Goal: Task Accomplishment & Management: Use online tool/utility

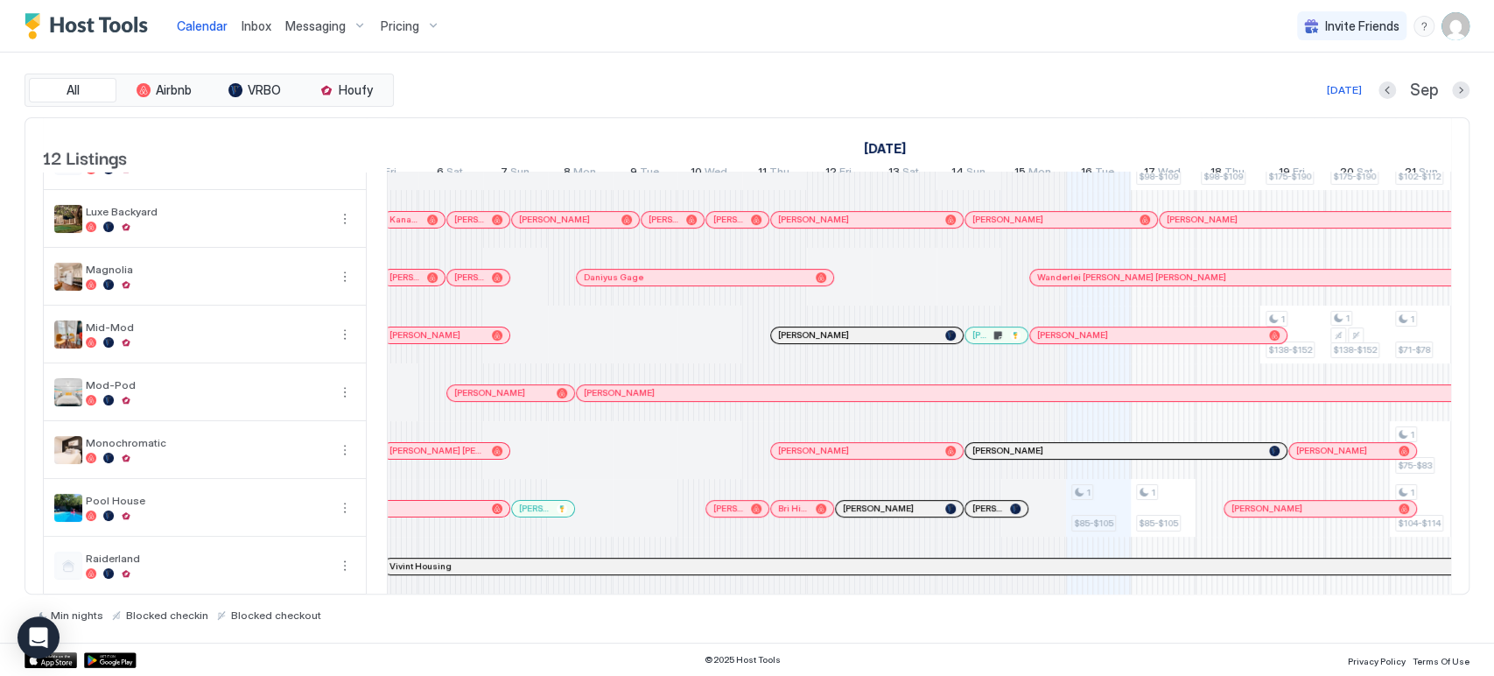
scroll to position [0, 257]
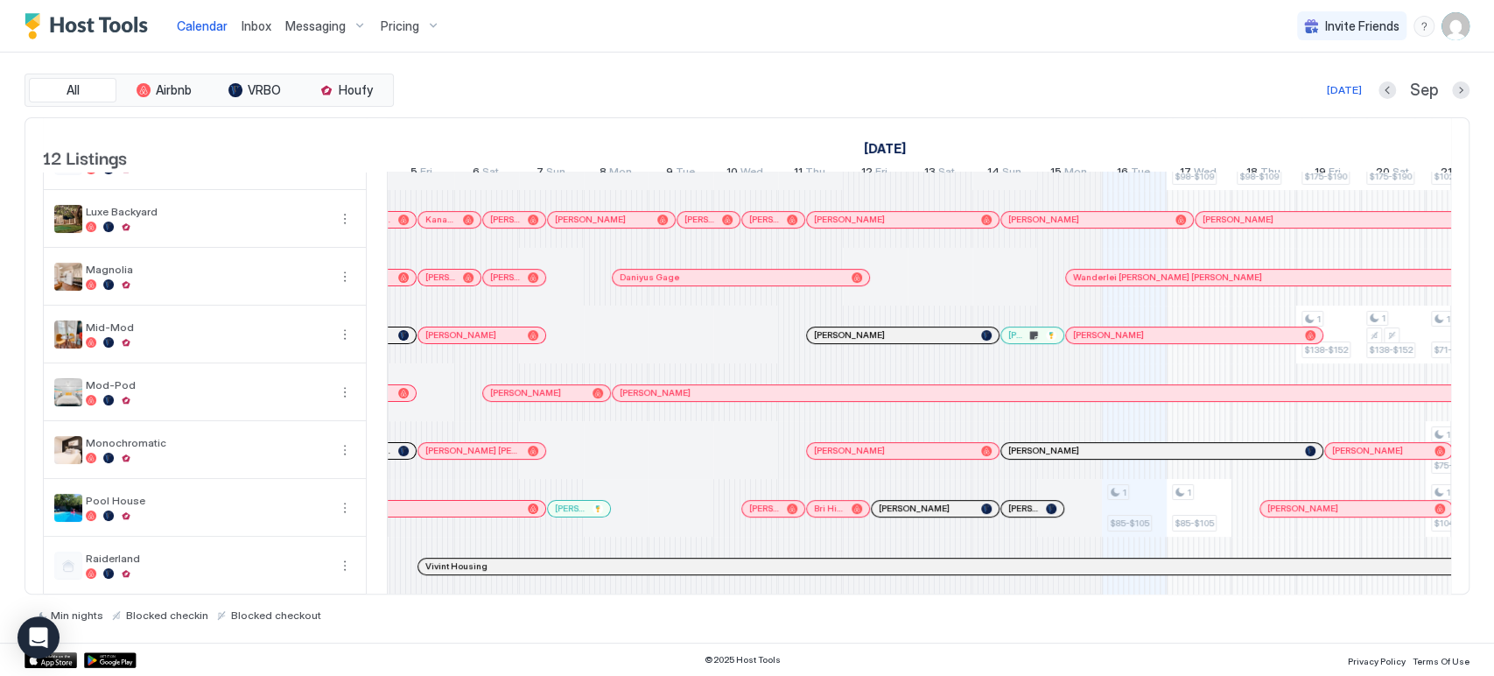
click at [1135, 342] on div at bounding box center [1136, 335] width 14 height 14
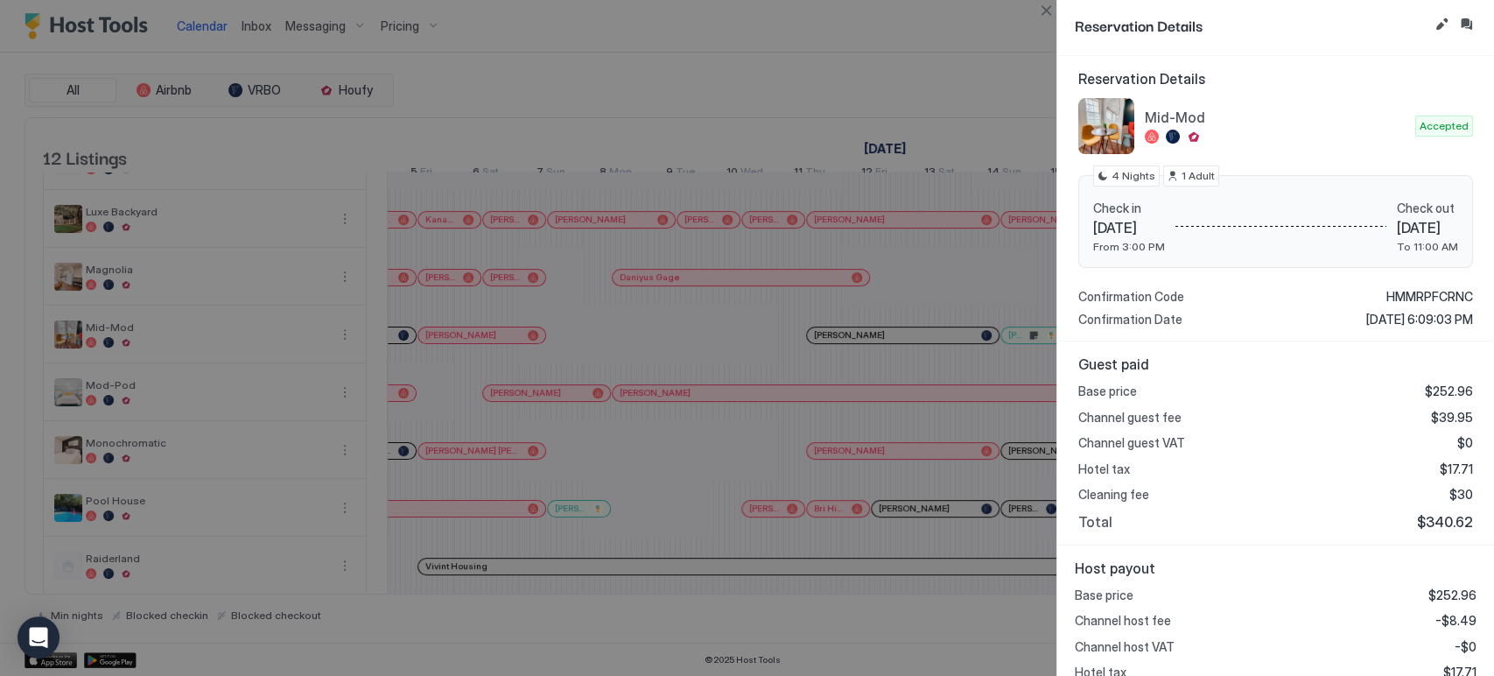
scroll to position [208, 0]
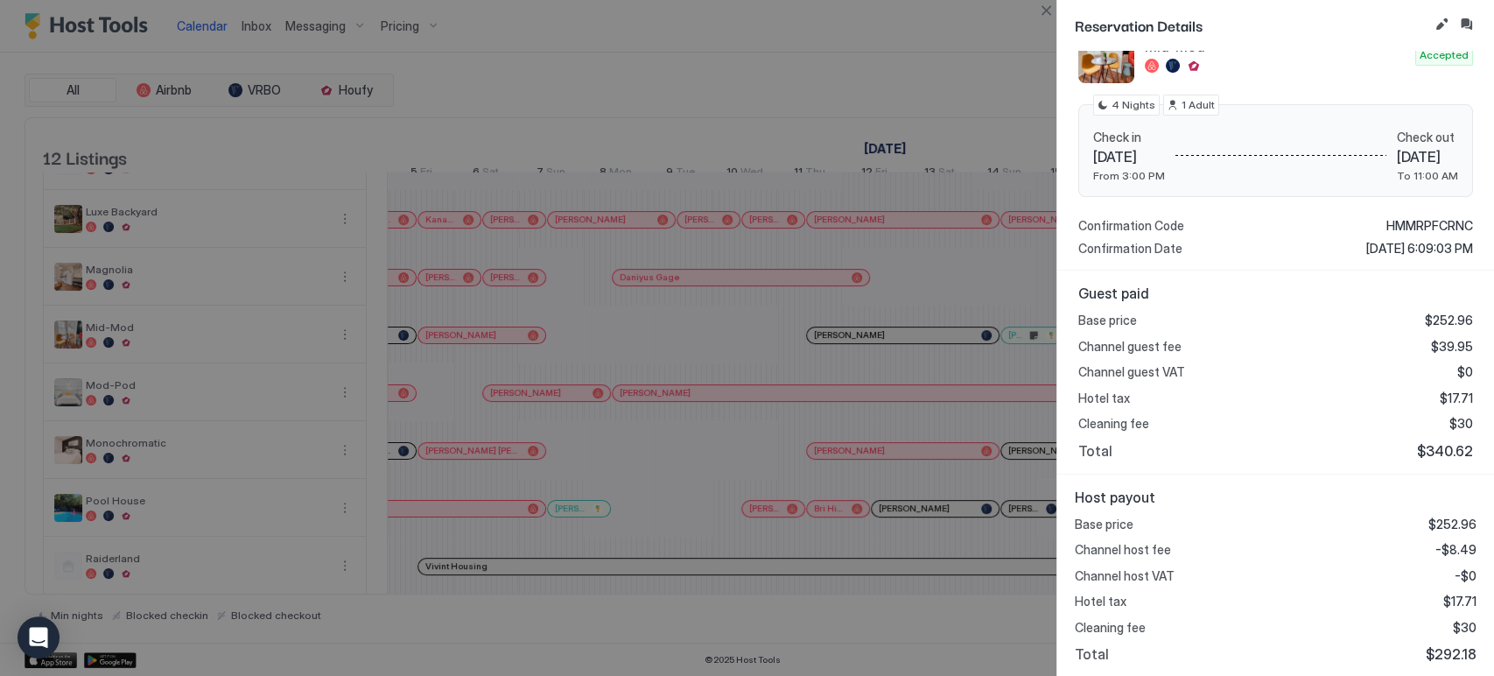
click at [1428, 653] on span "$292.18" at bounding box center [1451, 654] width 51 height 18
copy span "292.18"
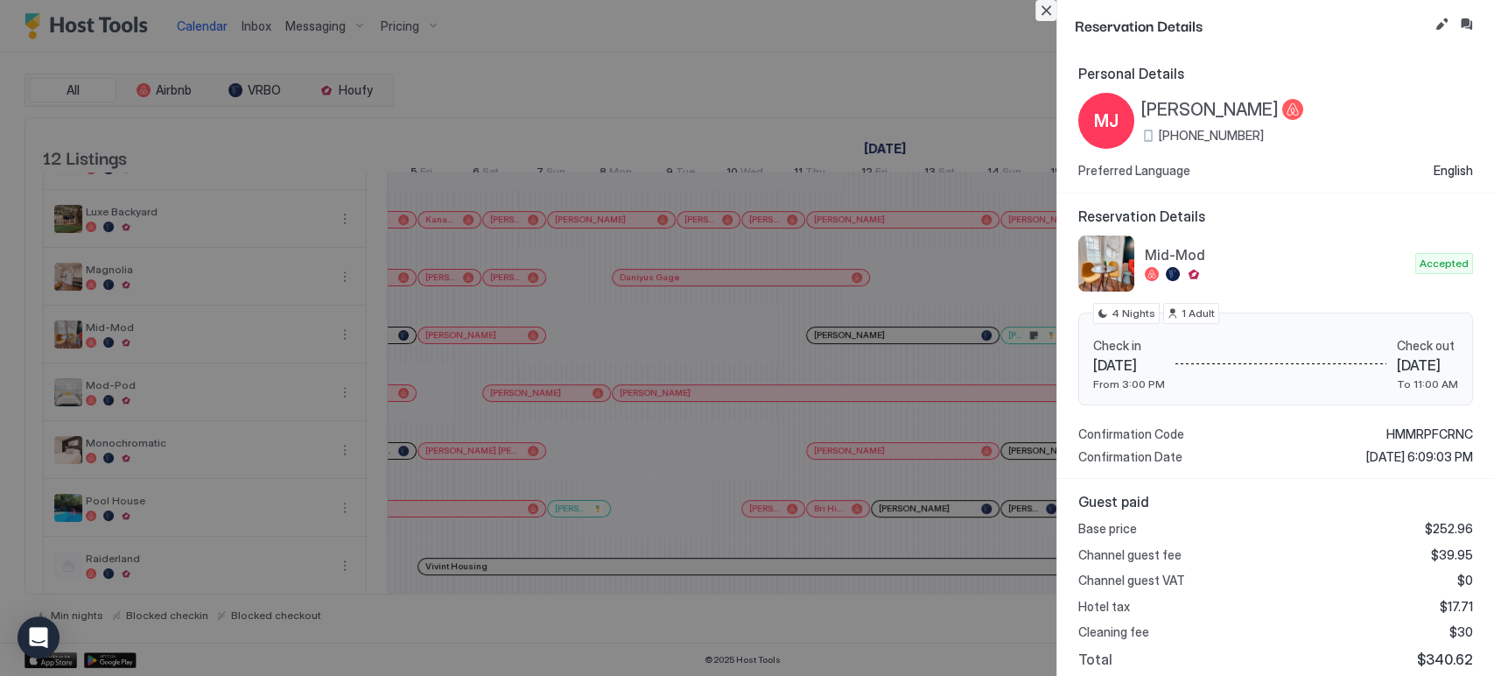
click at [1041, 9] on button "Close" at bounding box center [1045, 10] width 21 height 21
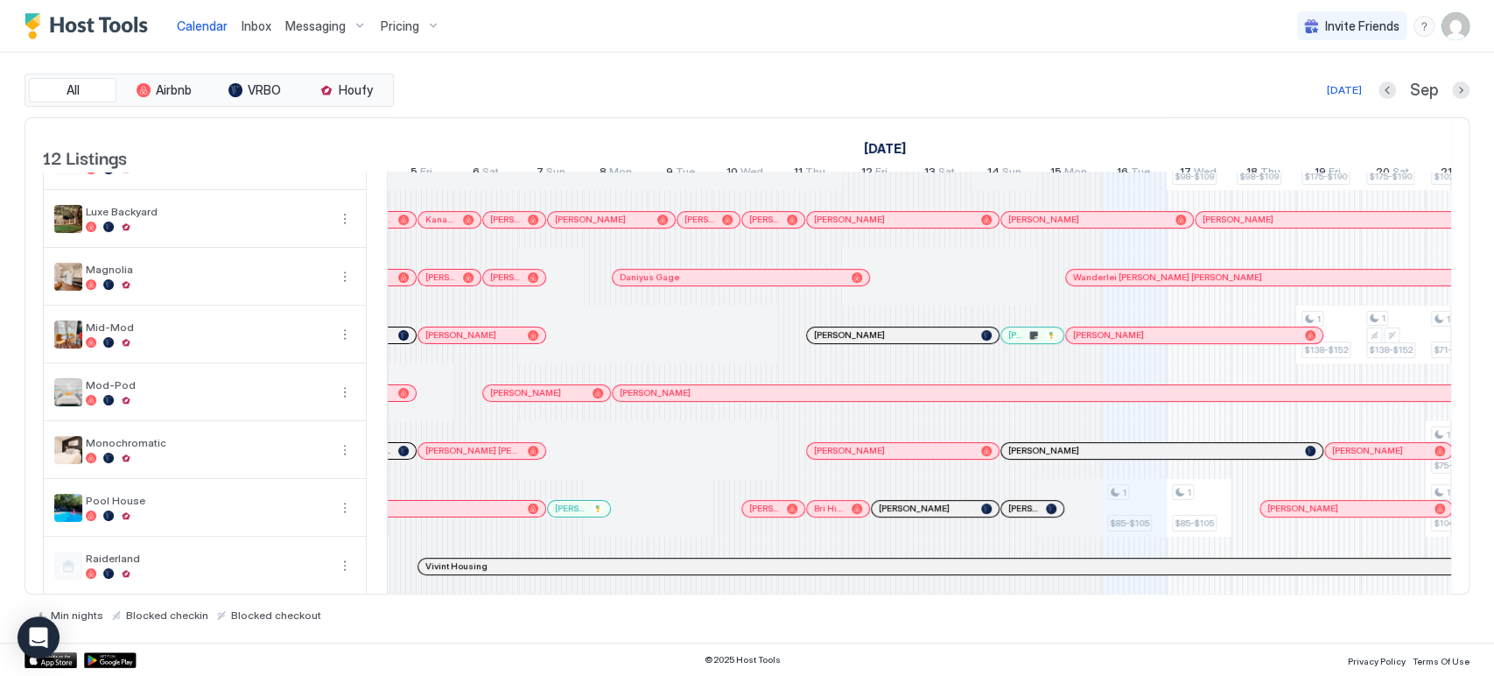
click at [1234, 286] on link "Wanderlei [PERSON_NAME] [PERSON_NAME]" at bounding box center [1291, 278] width 453 height 18
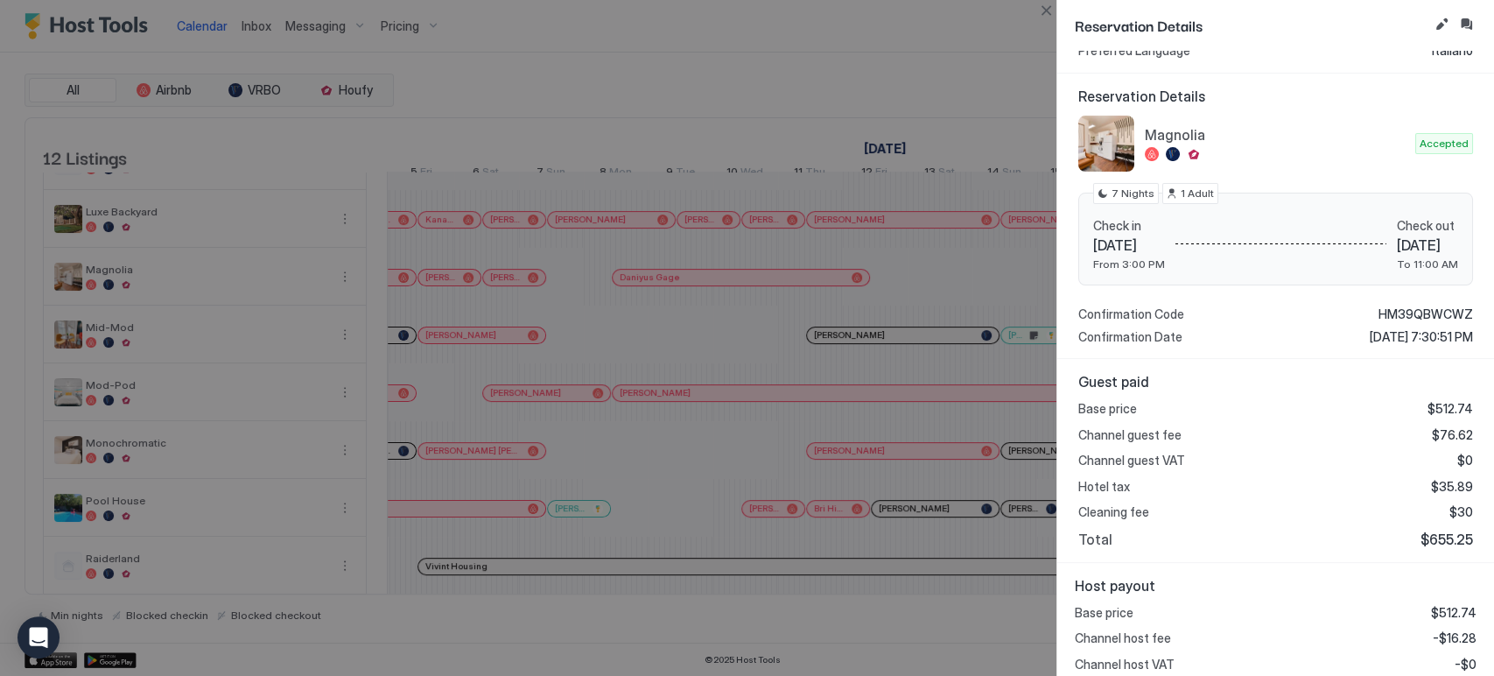
scroll to position [208, 0]
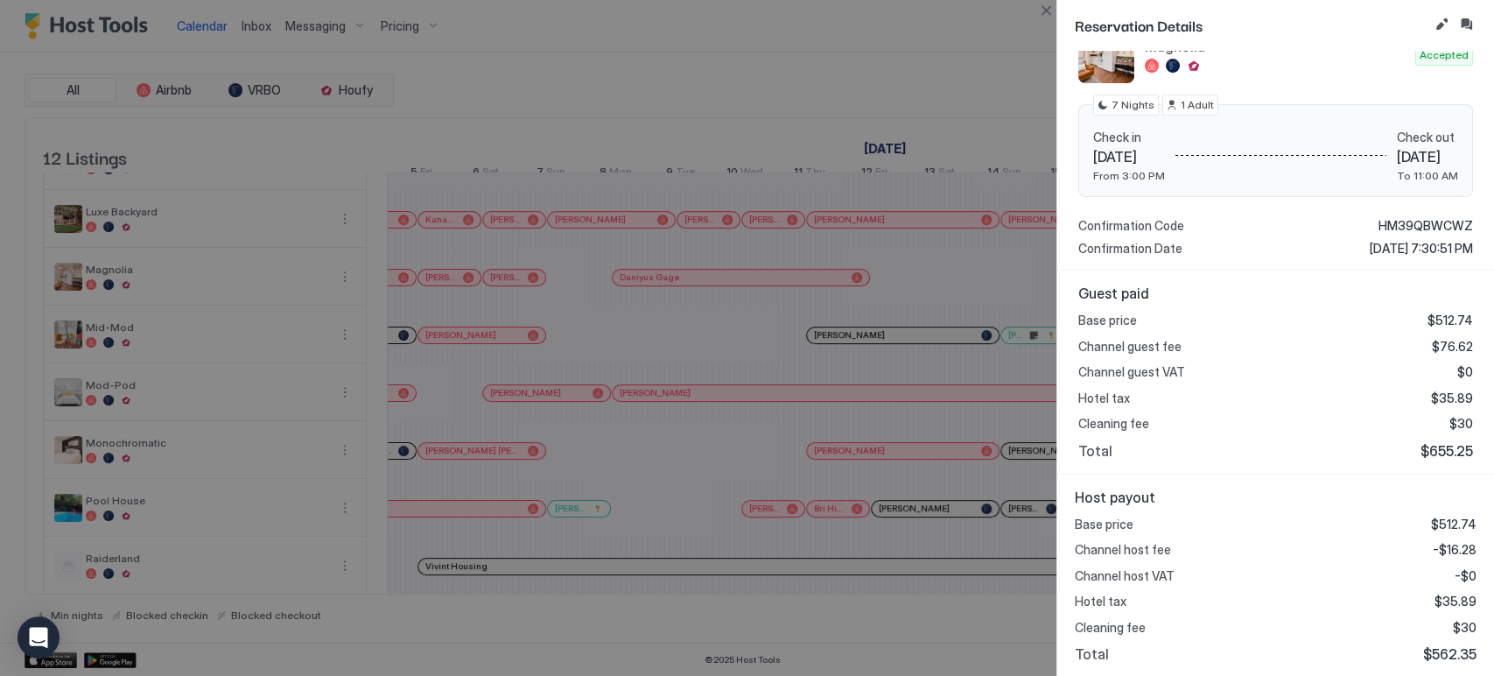
click at [1442, 655] on span "$562.35" at bounding box center [1449, 654] width 53 height 18
copy span "562.35"
click at [1054, 8] on button "Close" at bounding box center [1045, 10] width 21 height 21
